Goal: Navigation & Orientation: Go to known website

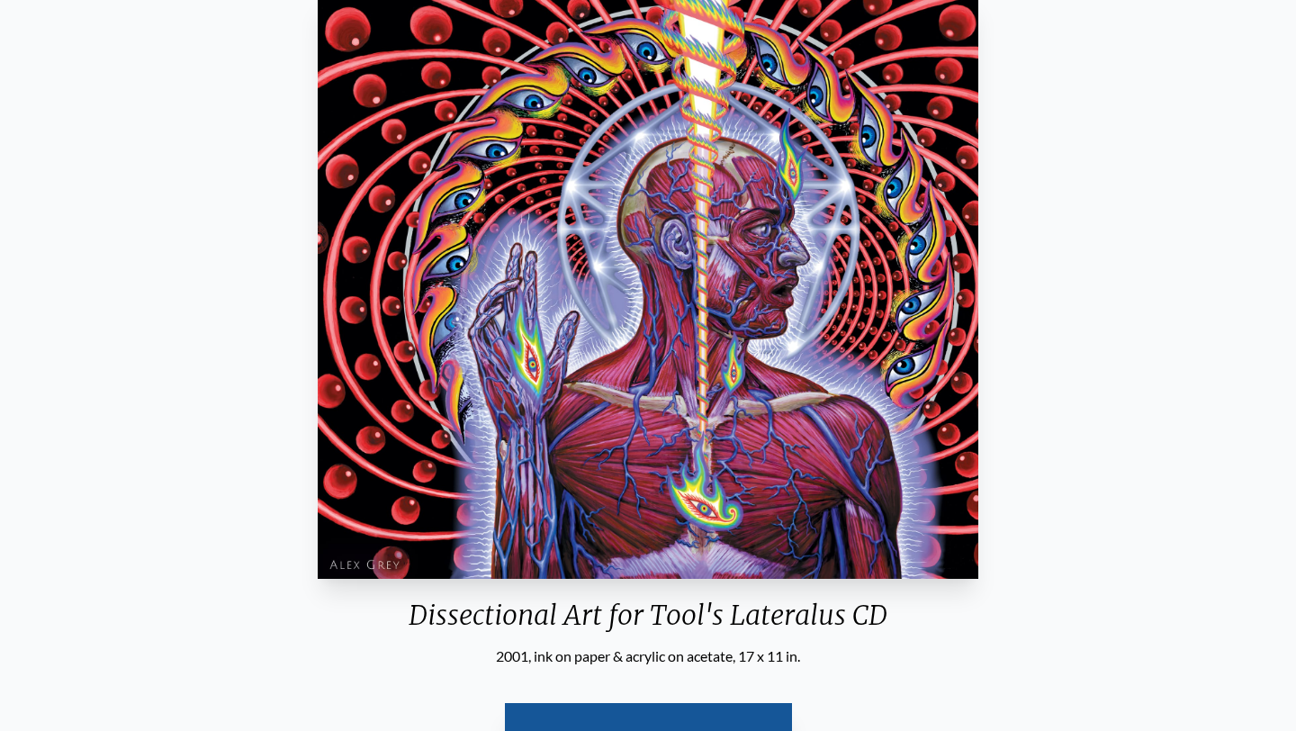
scroll to position [294, 0]
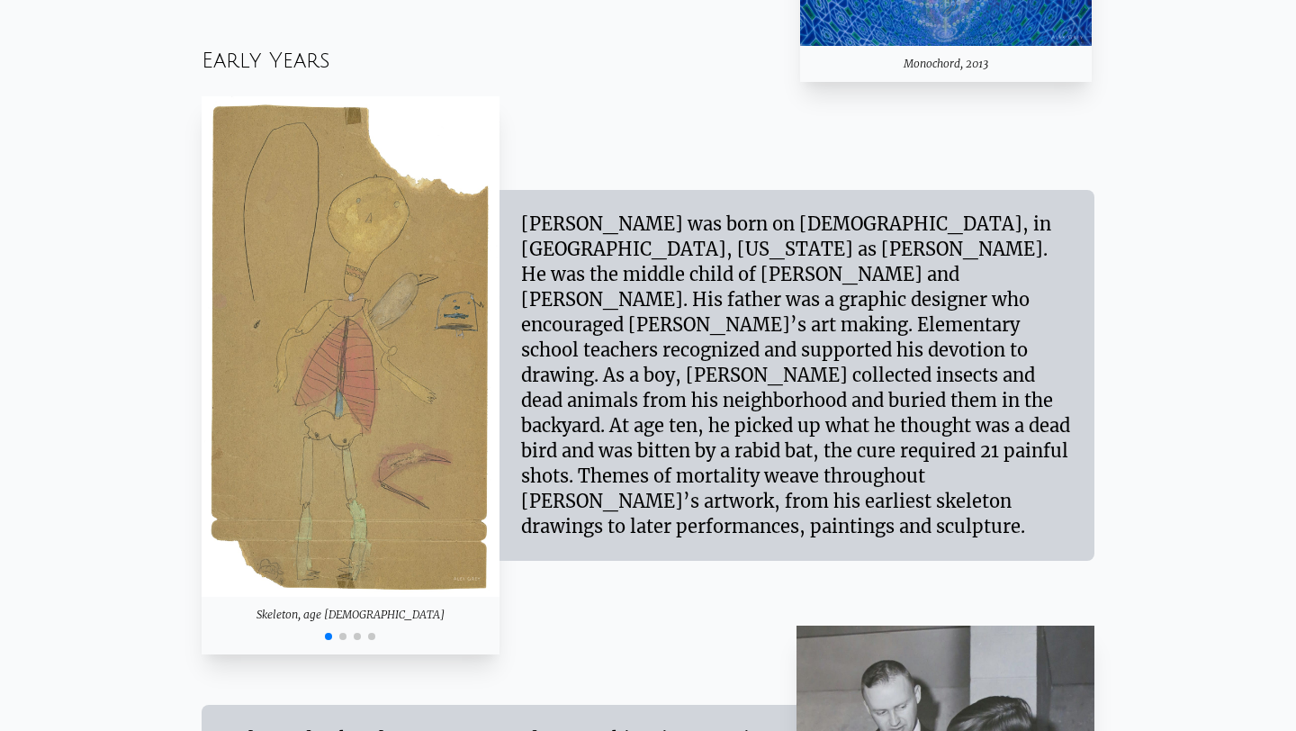
scroll to position [1577, 0]
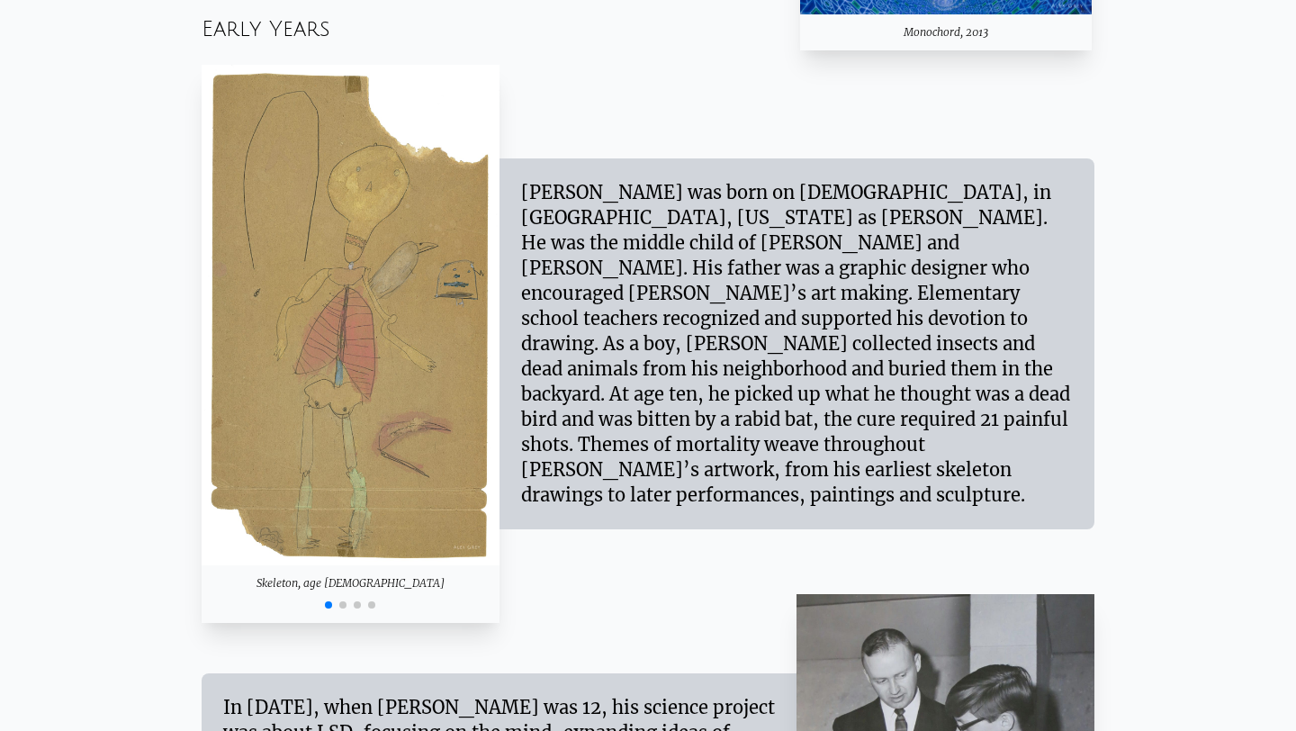
click at [347, 607] on div at bounding box center [351, 603] width 298 height 22
click at [345, 606] on span "Go to slide 2" at bounding box center [342, 604] width 7 height 7
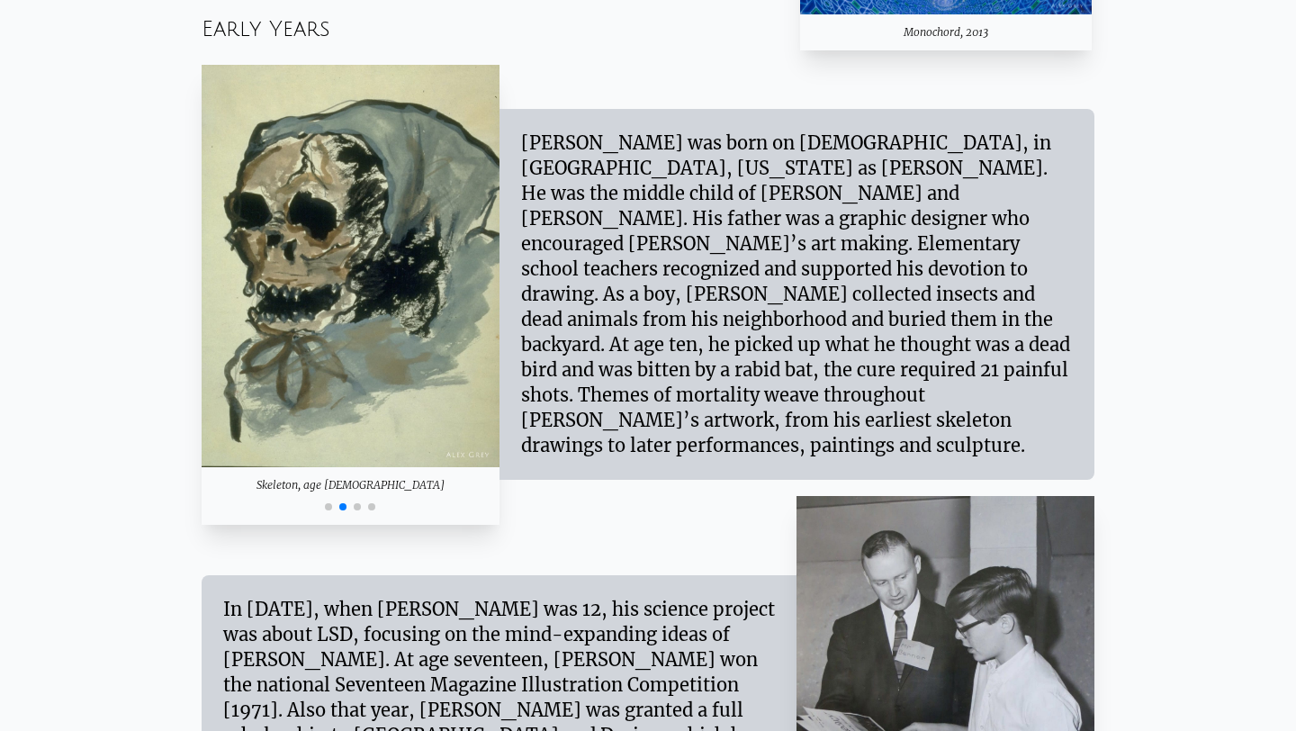
click at [359, 507] on span "Go to slide 3" at bounding box center [357, 506] width 7 height 7
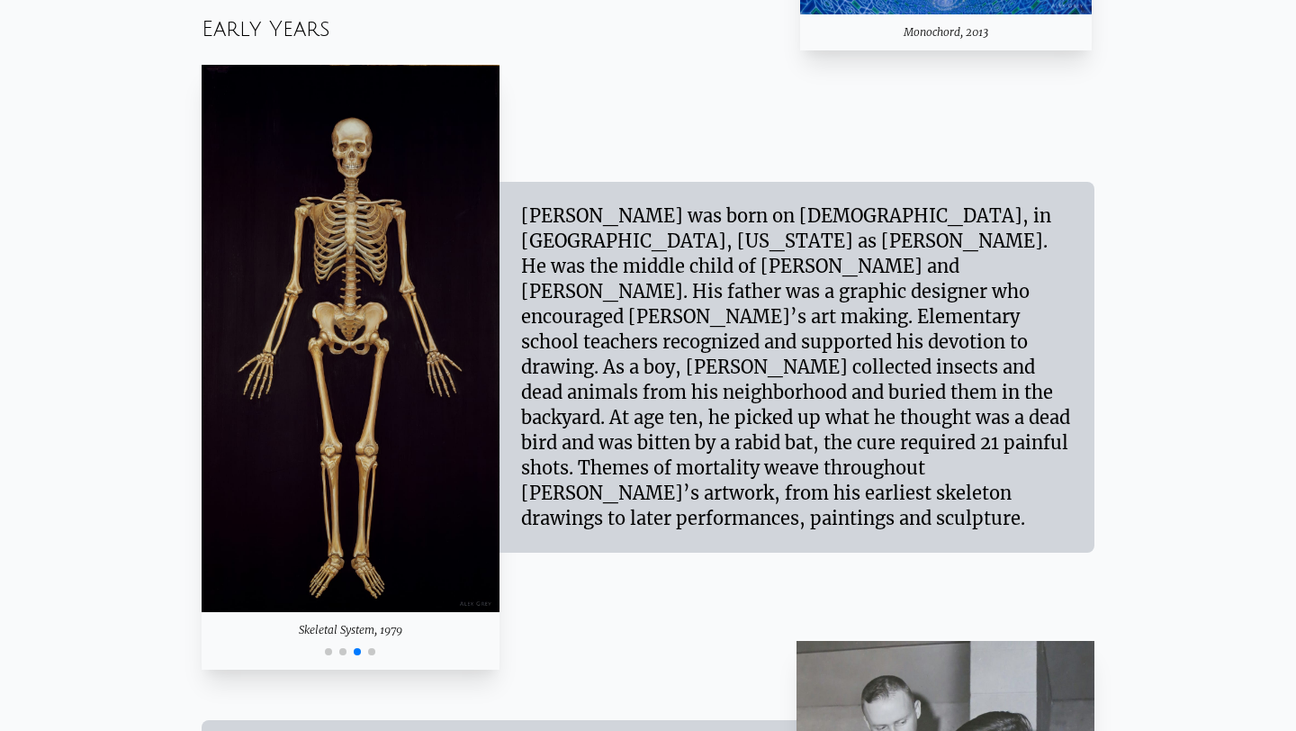
click at [373, 651] on span "Go to slide 4" at bounding box center [371, 651] width 7 height 7
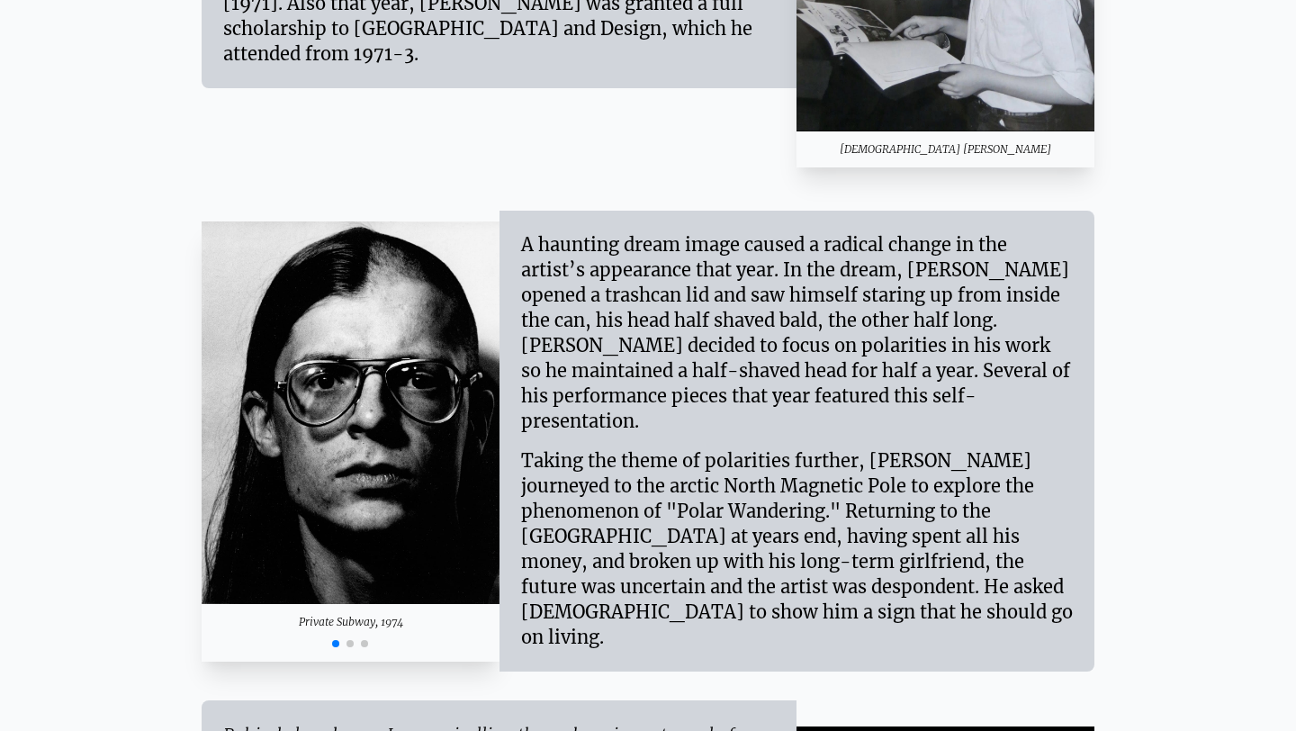
scroll to position [2293, 0]
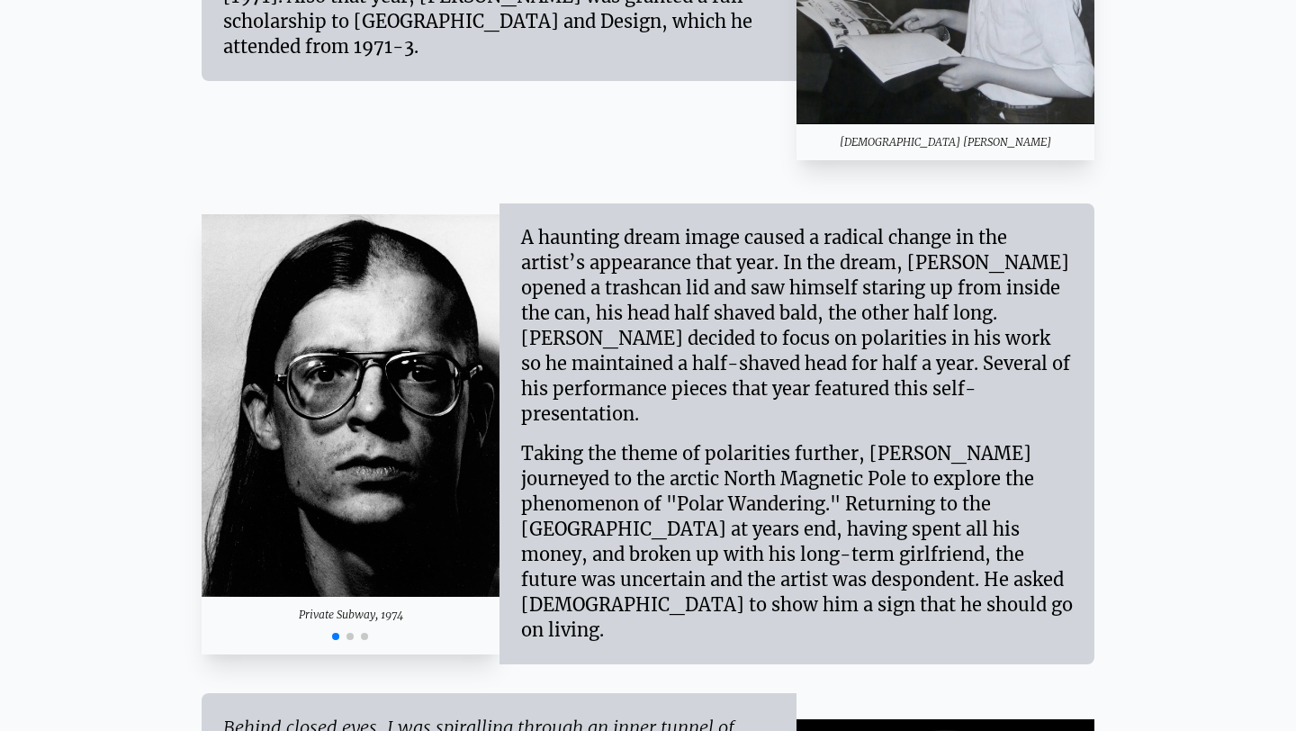
click at [349, 633] on span "Go to slide 2" at bounding box center [350, 636] width 7 height 7
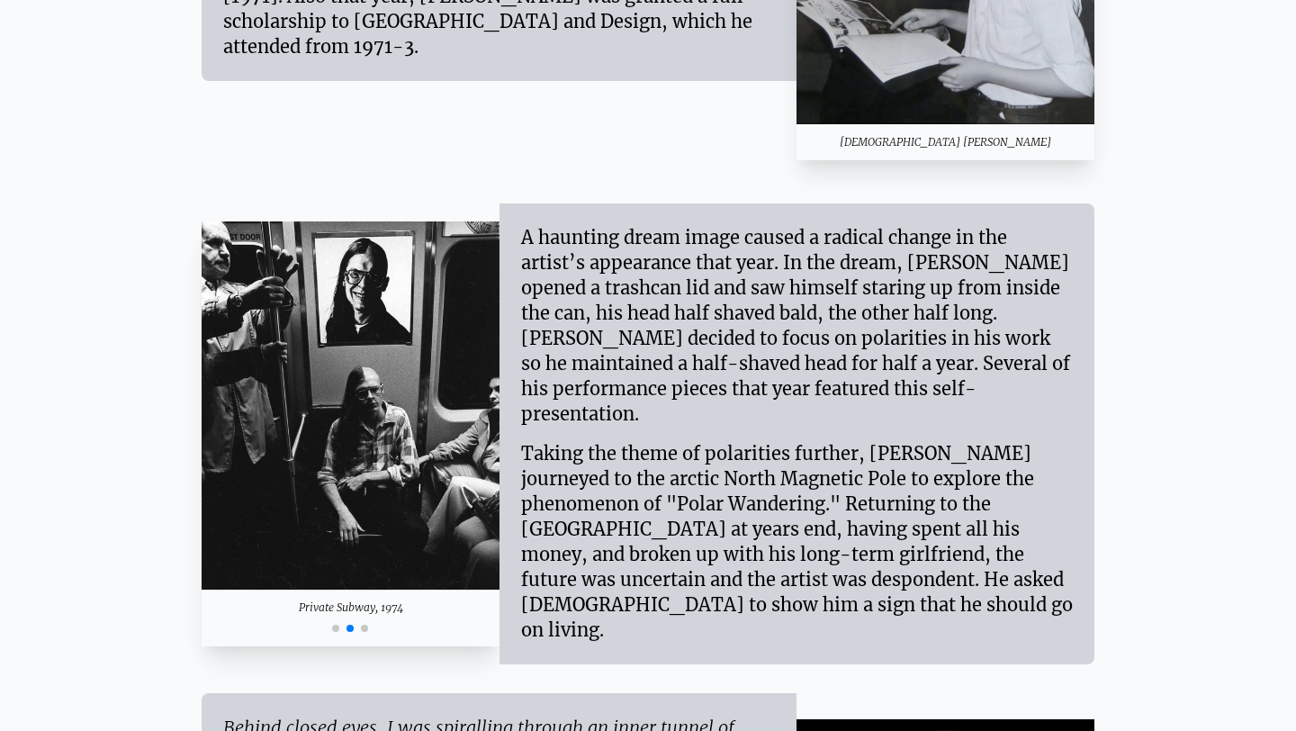
click at [366, 625] on span "Go to slide 3" at bounding box center [364, 628] width 7 height 7
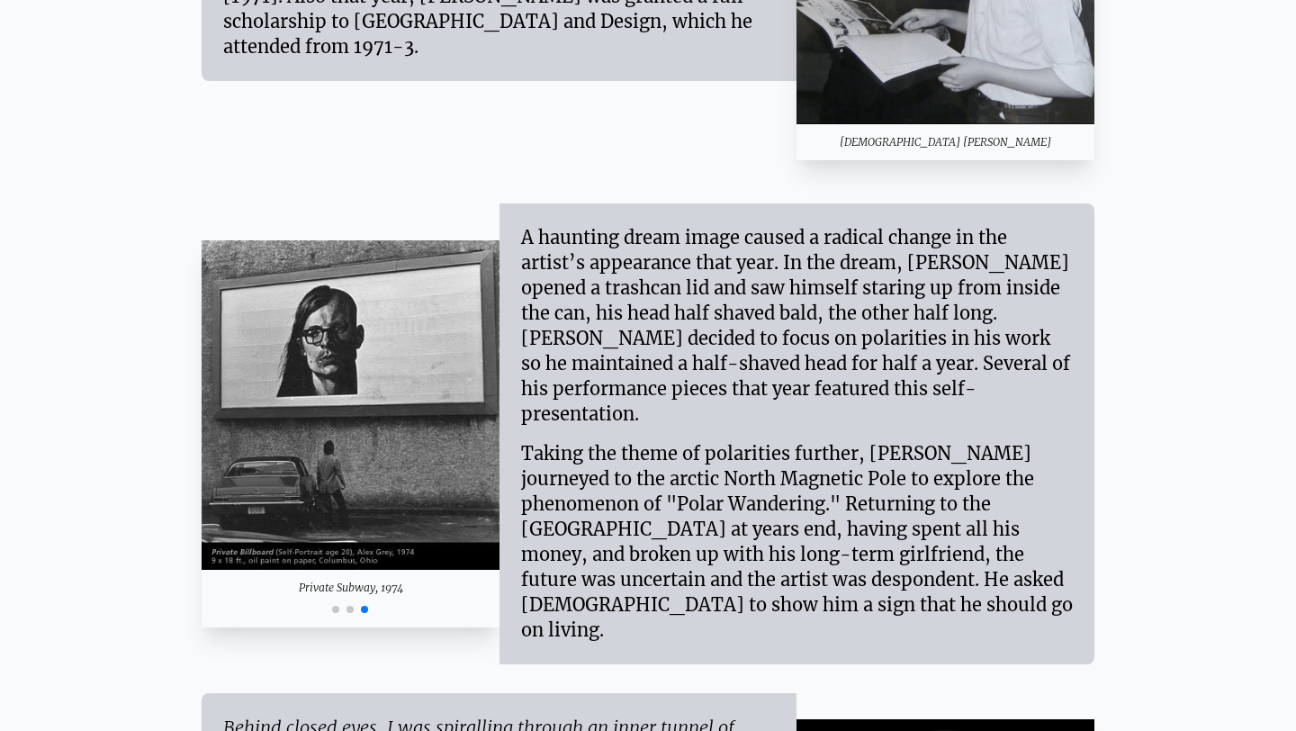
click at [334, 606] on span "Go to slide 1" at bounding box center [335, 609] width 7 height 7
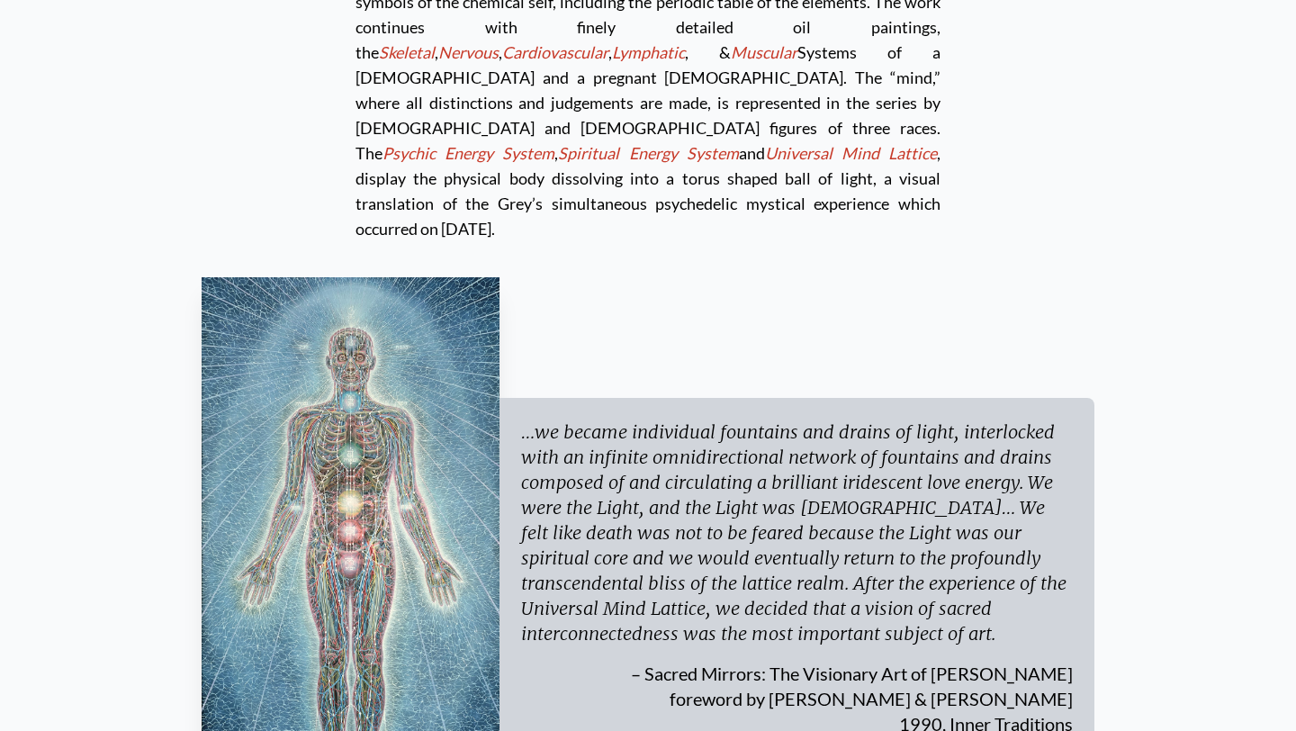
scroll to position [5165, 0]
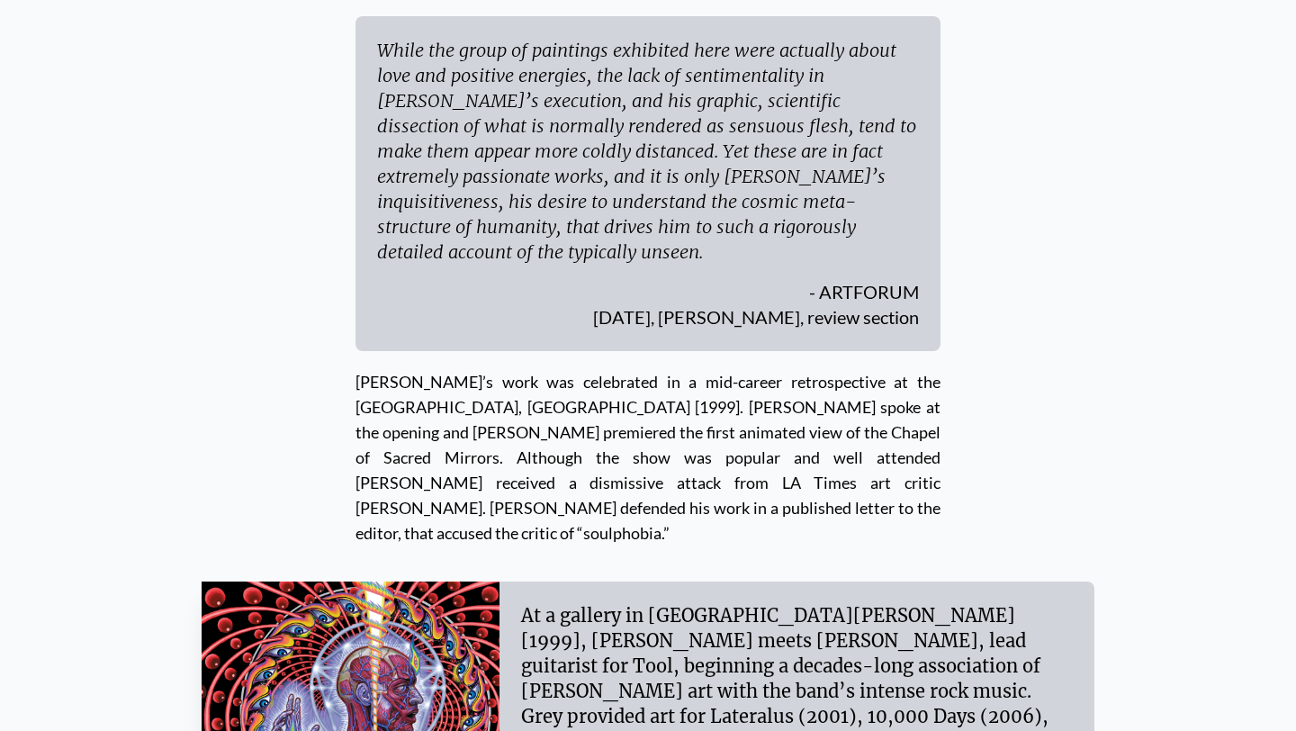
scroll to position [6852, 0]
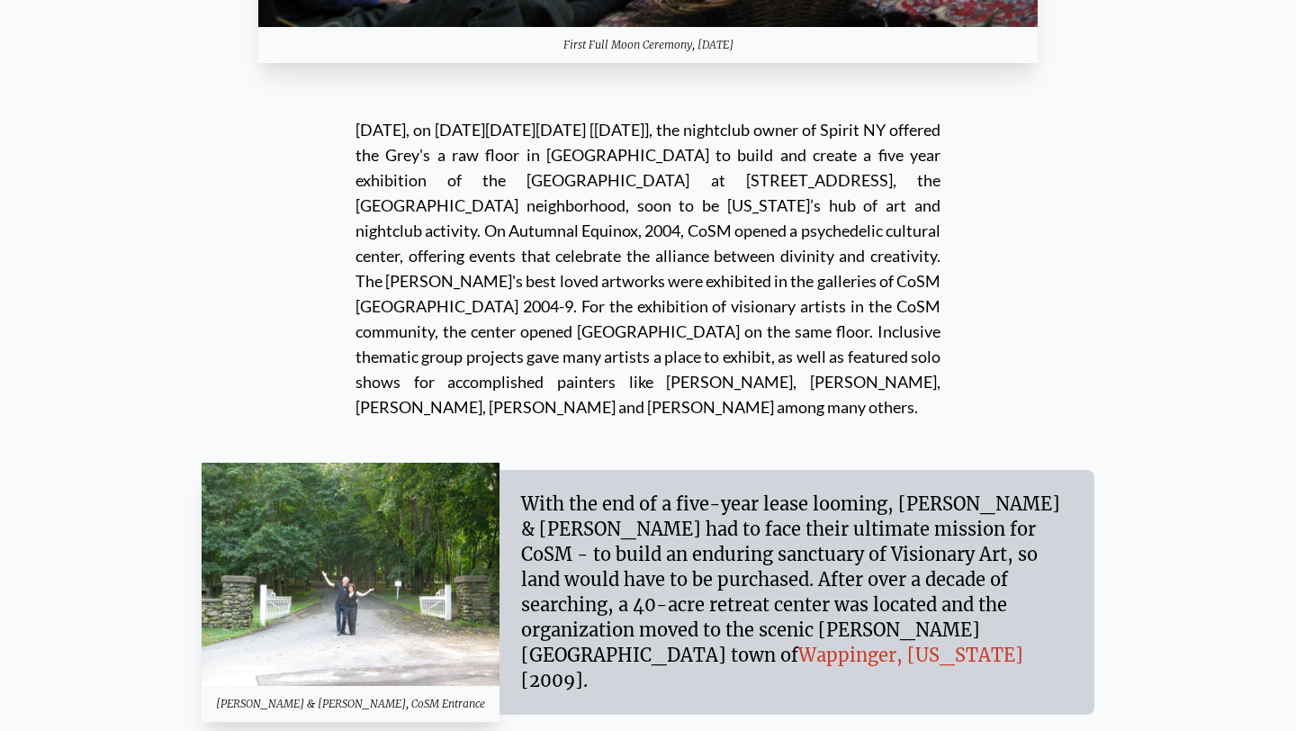
scroll to position [15546, 0]
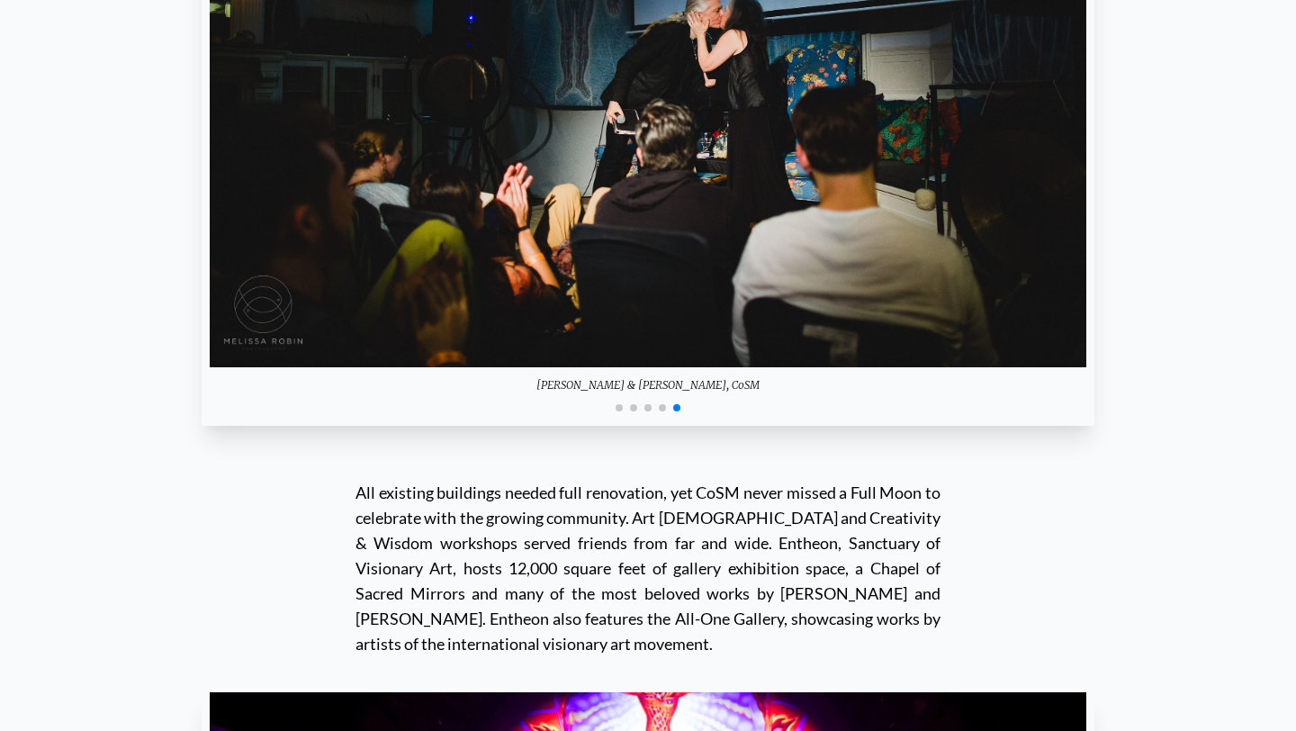
scroll to position [16470, 0]
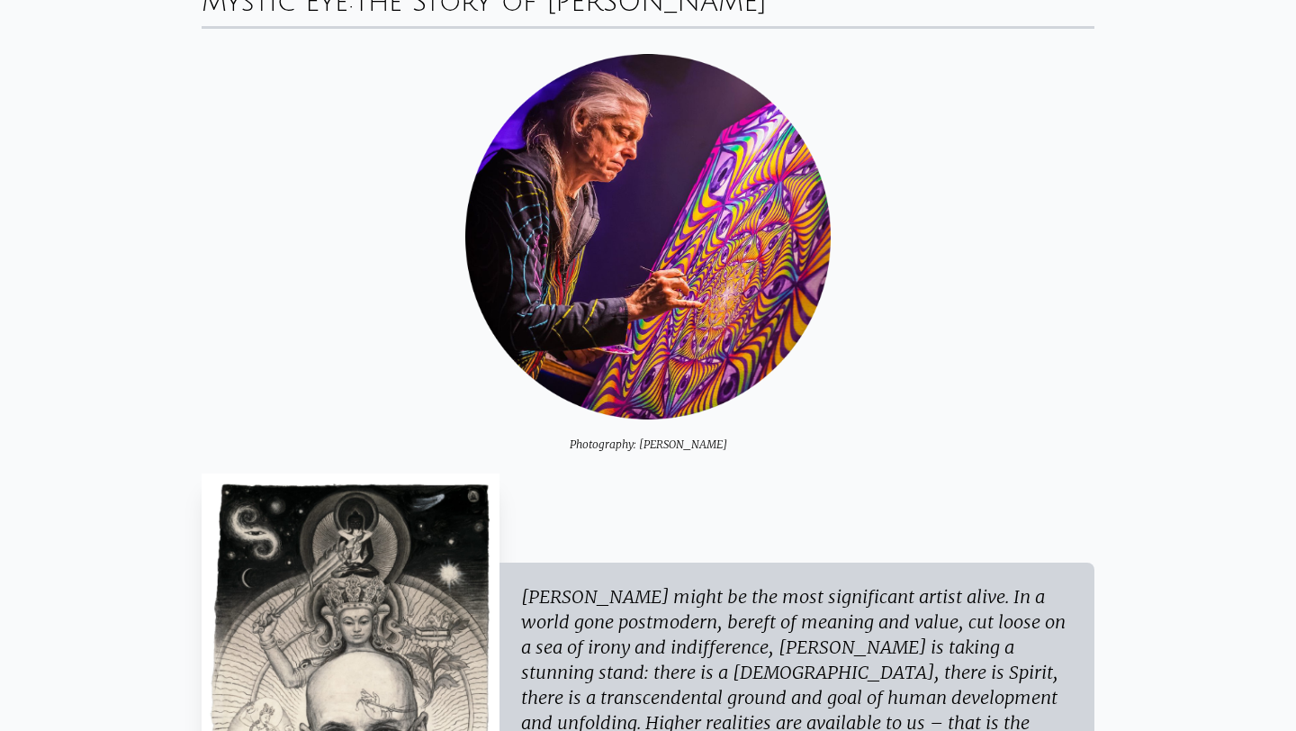
scroll to position [0, 0]
